Goal: Navigation & Orientation: Find specific page/section

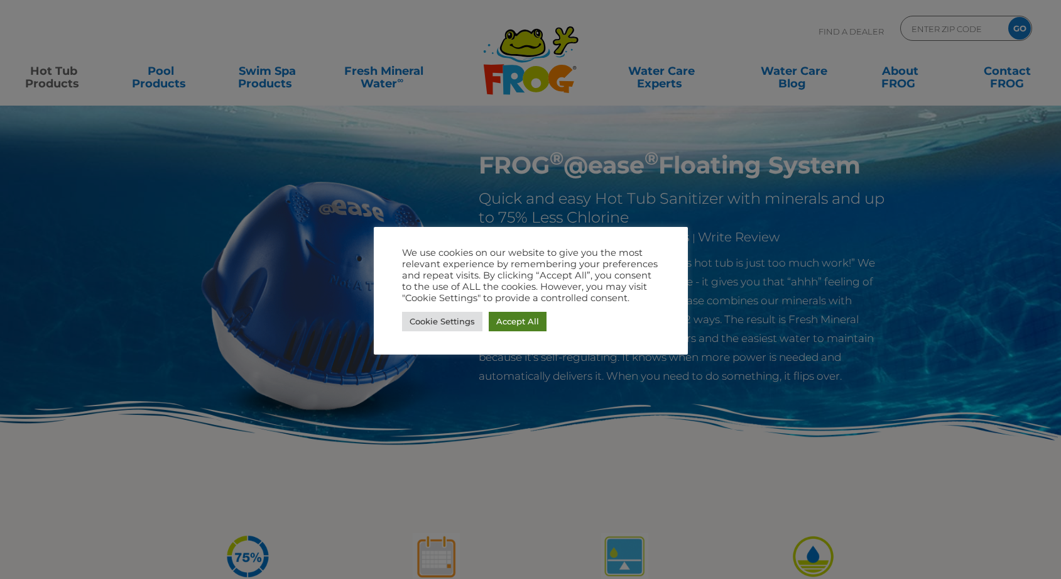
click at [532, 323] on link "Accept All" at bounding box center [518, 321] width 58 height 19
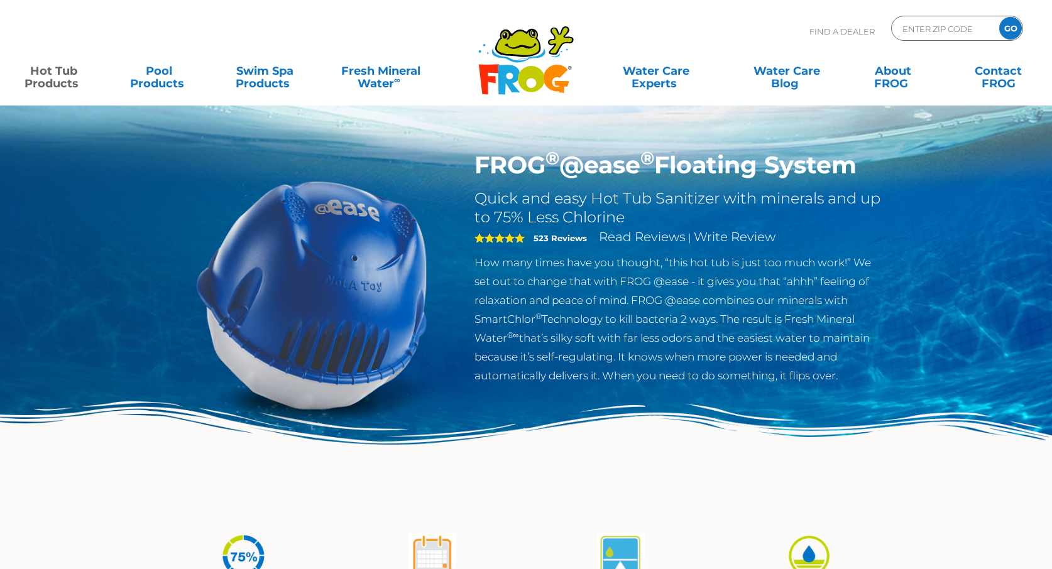
drag, startPoint x: 315, startPoint y: 251, endPoint x: 557, endPoint y: 322, distance: 251.9
click at [316, 253] on img at bounding box center [312, 295] width 288 height 288
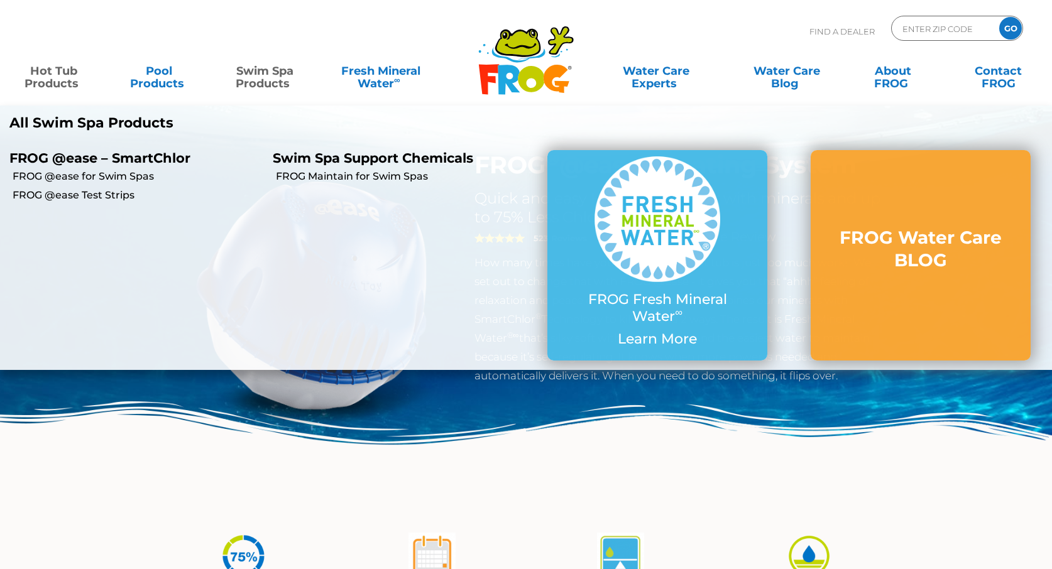
click at [279, 84] on link "Swim Spa Products" at bounding box center [265, 70] width 82 height 25
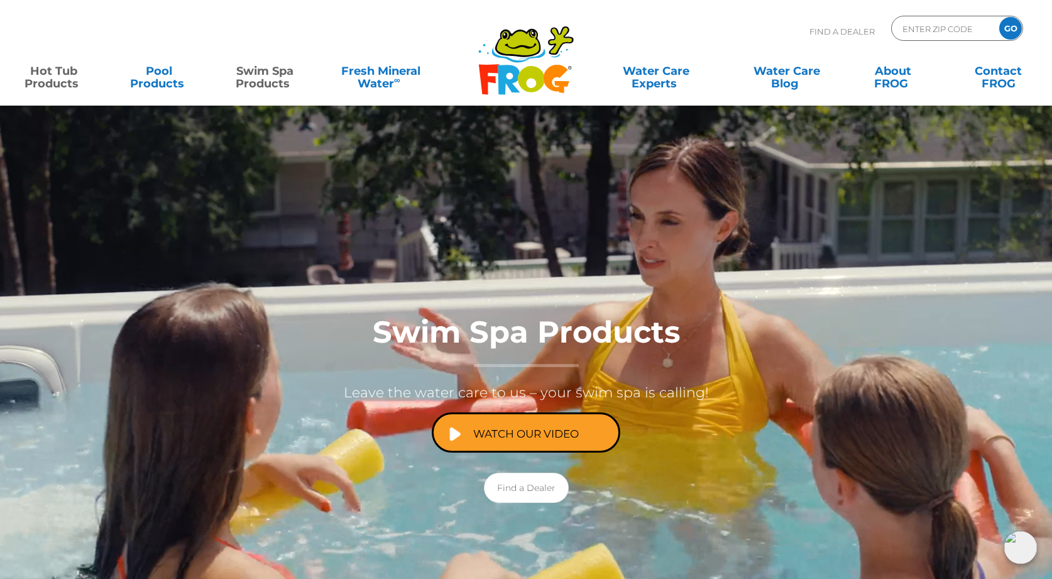
click at [53, 72] on link "Hot Tub Products" at bounding box center [54, 70] width 82 height 25
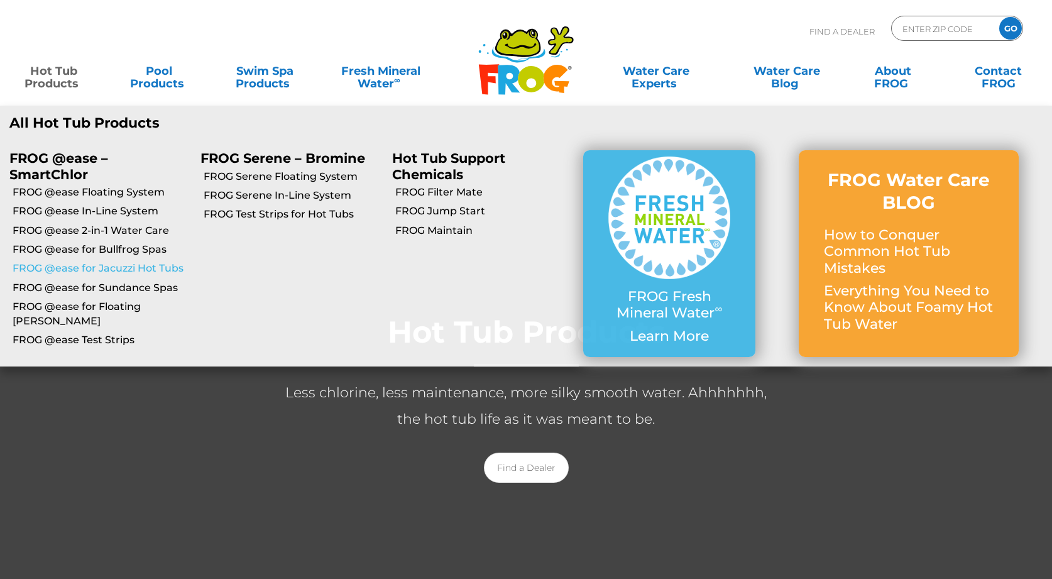
click at [150, 267] on link "FROG @ease for Jacuzzi Hot Tubs" at bounding box center [102, 268] width 178 height 14
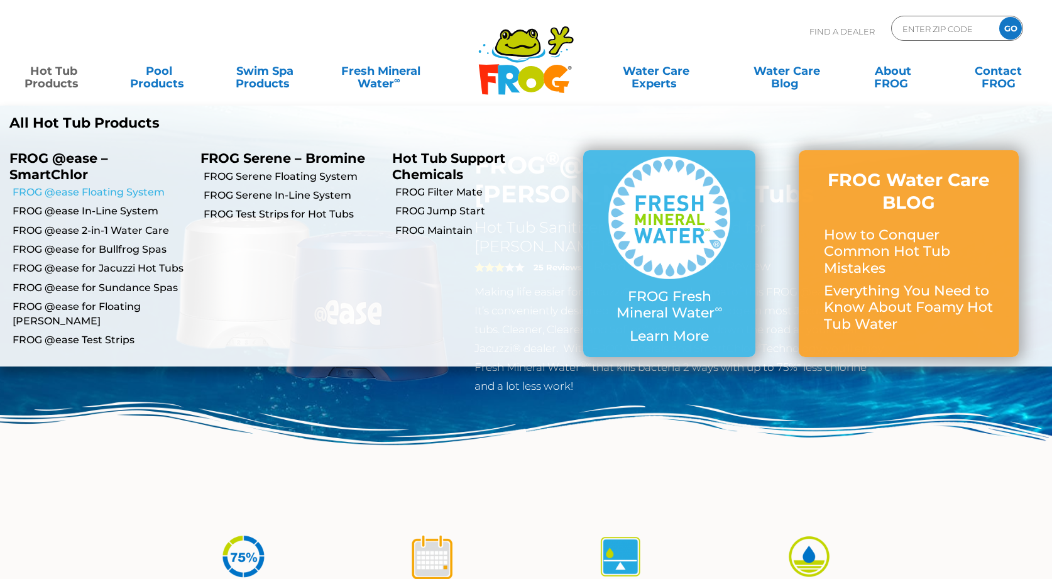
click at [79, 191] on link "FROG @ease Floating System" at bounding box center [102, 192] width 178 height 14
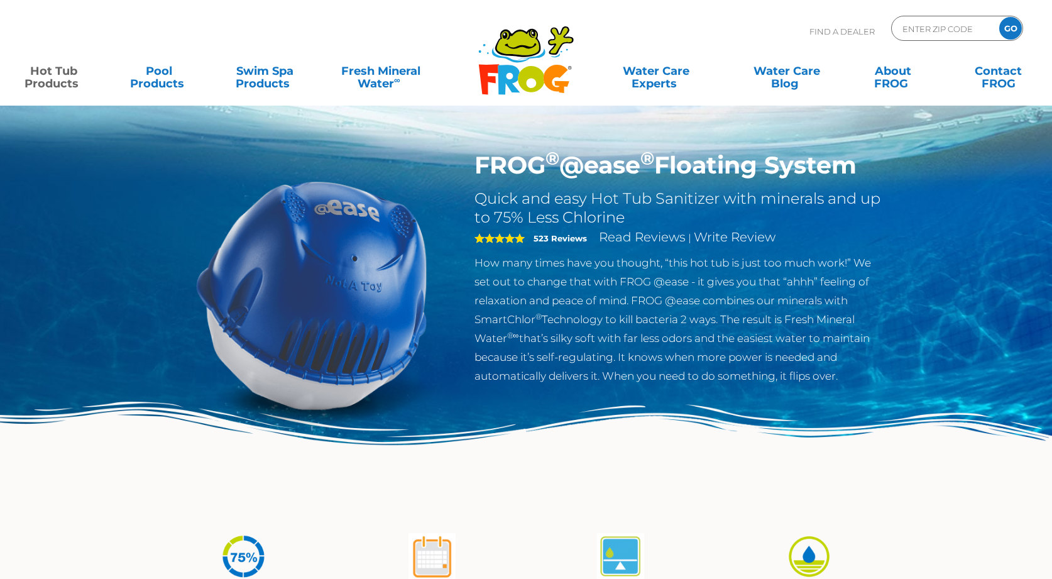
drag, startPoint x: 556, startPoint y: 436, endPoint x: 521, endPoint y: 143, distance: 294.8
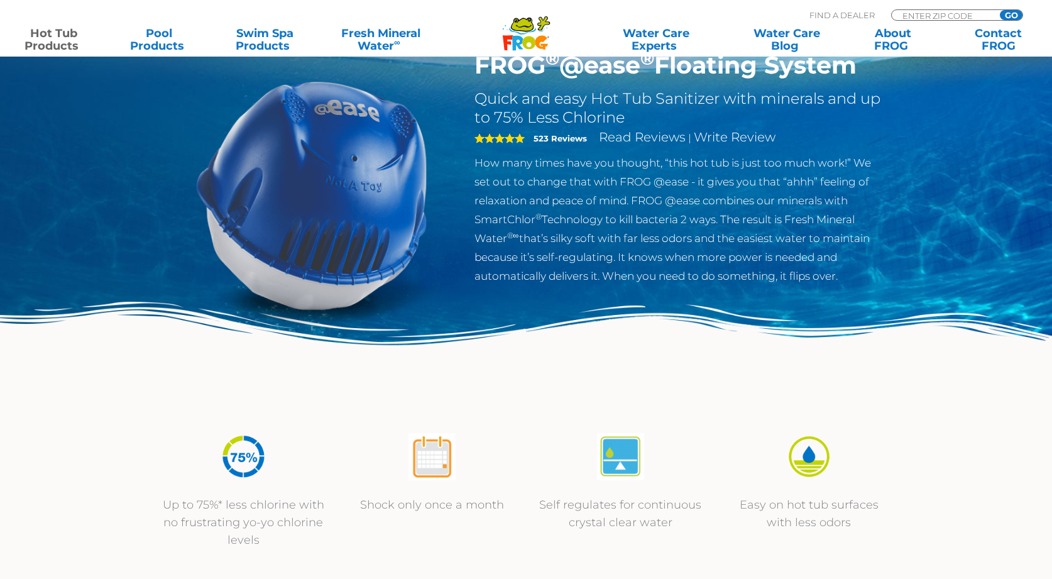
scroll to position [440, 0]
